Goal: Task Accomplishment & Management: Complete application form

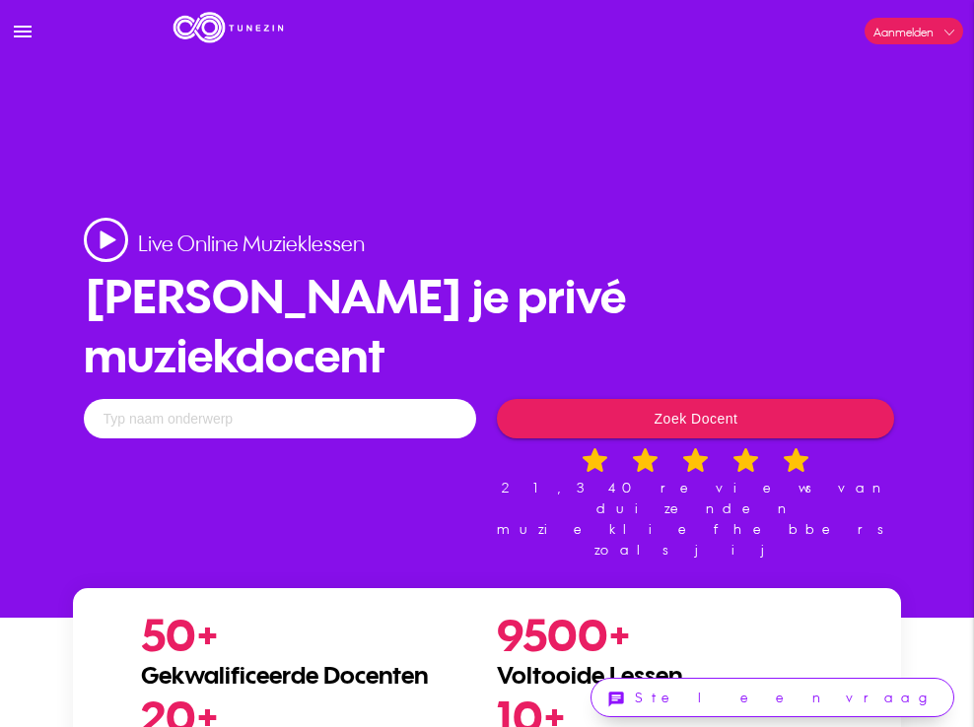
click at [0, 0] on link "Login" at bounding box center [0, 0] width 0 height 0
click at [211, 399] on input "text" at bounding box center [280, 418] width 393 height 39
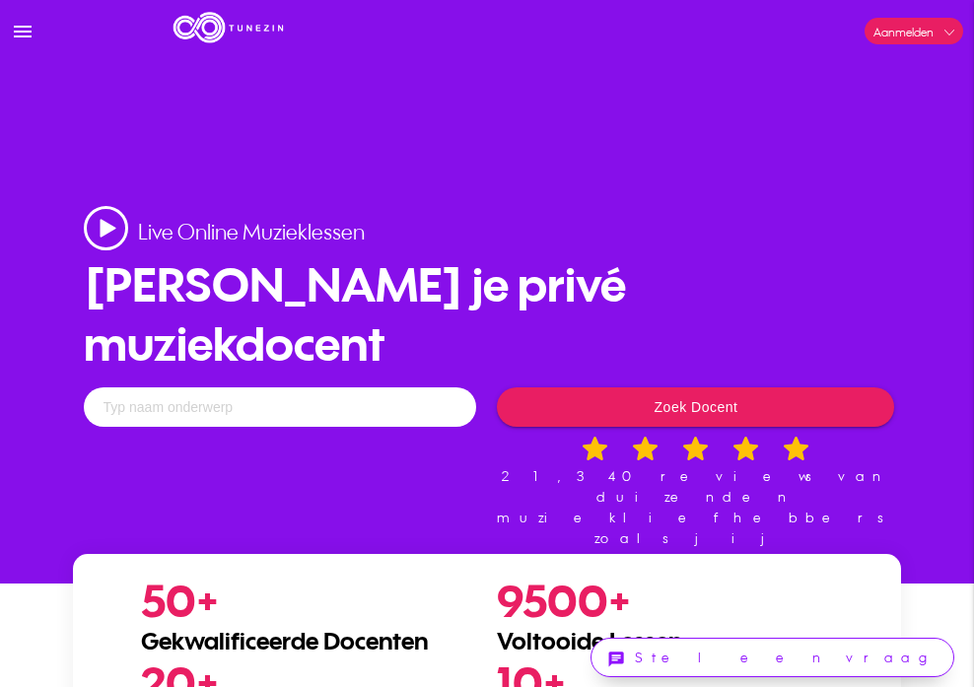
click at [227, 387] on input "text" at bounding box center [280, 406] width 393 height 39
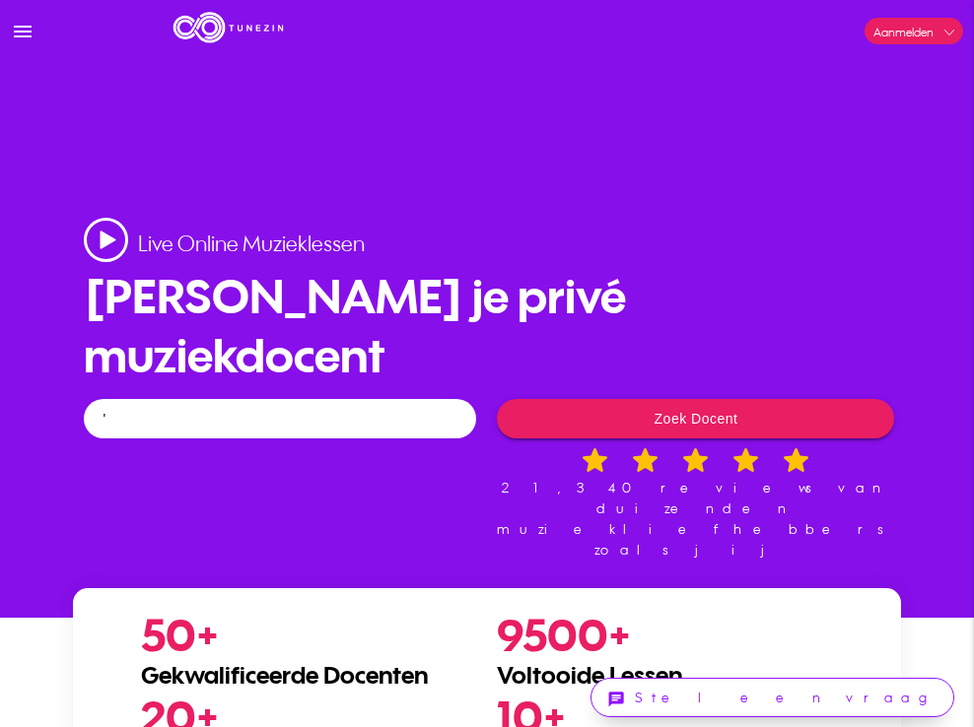
type input "'"
click at [626, 399] on button "Zoek Docent" at bounding box center [695, 418] width 397 height 39
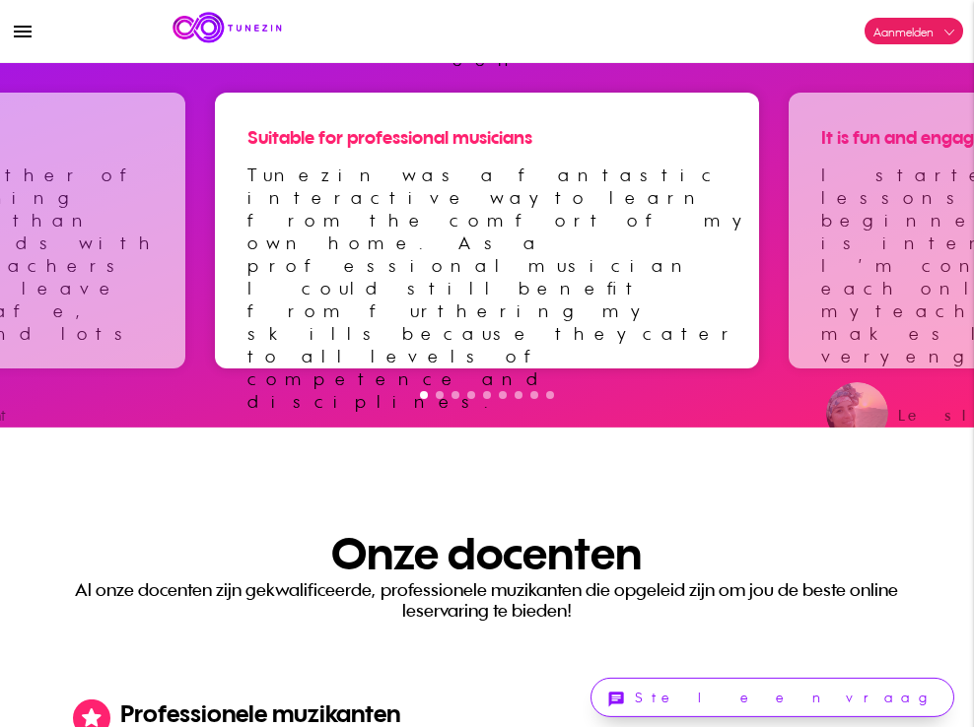
scroll to position [6962, 0]
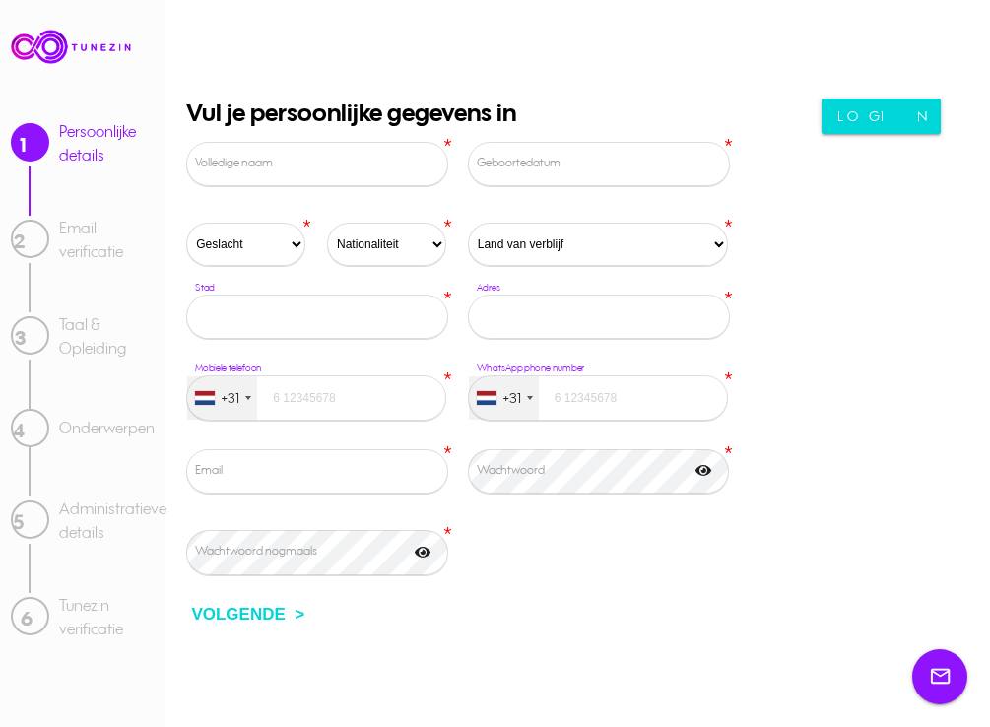
click at [380, 155] on label "Volledige naam" at bounding box center [321, 163] width 252 height 18
click at [380, 155] on input "Volledige naam" at bounding box center [317, 164] width 262 height 45
